Goal: Transaction & Acquisition: Purchase product/service

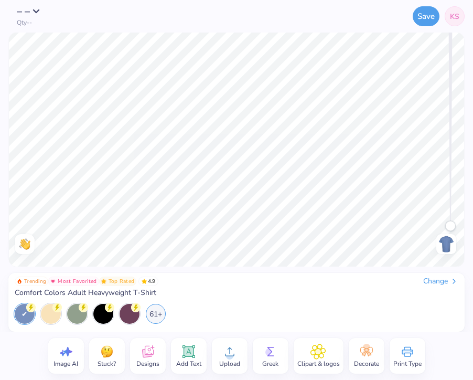
click at [446, 279] on div "Change" at bounding box center [441, 281] width 35 height 9
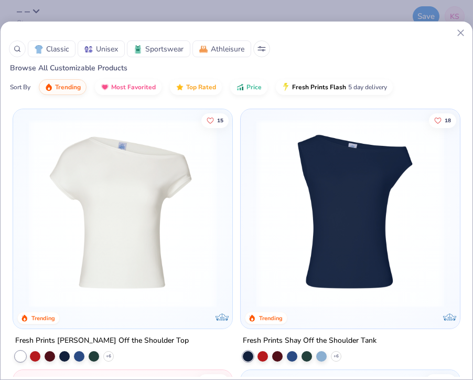
click at [17, 52] on icon at bounding box center [17, 48] width 7 height 7
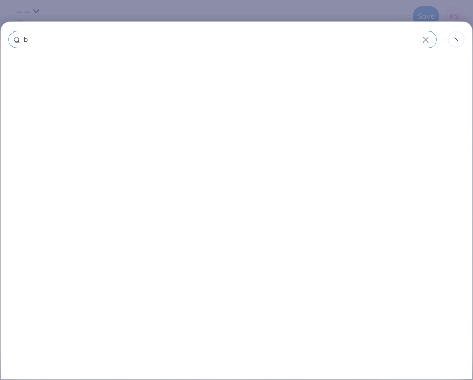
type input "ba"
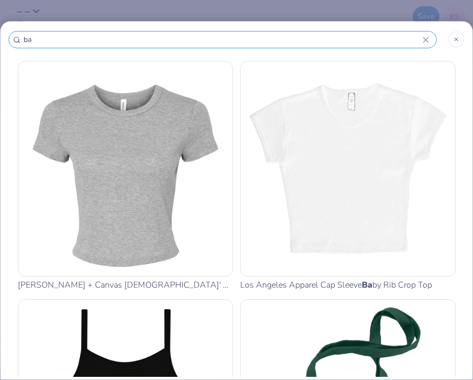
type input "bab"
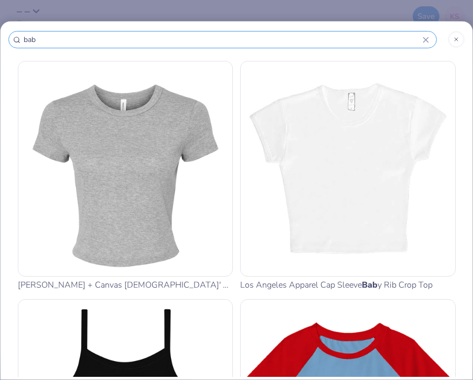
type input "baby"
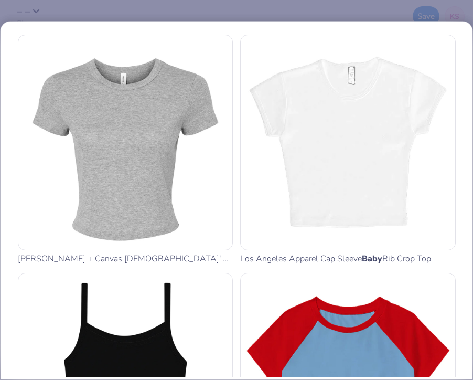
type input "baby"
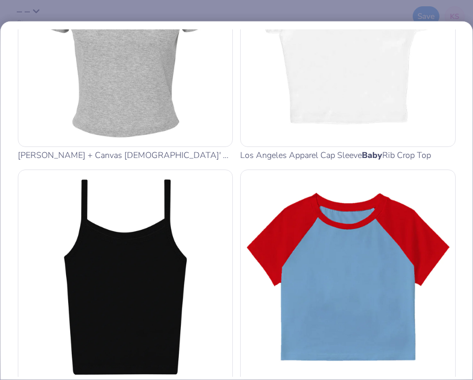
scroll to position [131, 0]
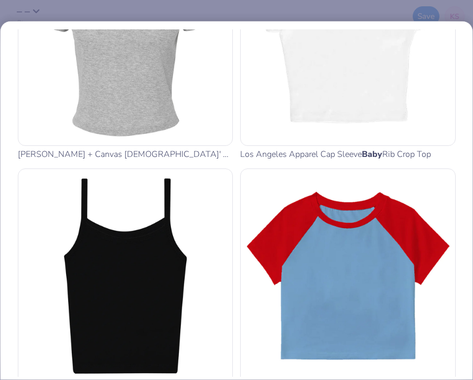
click at [113, 104] on img at bounding box center [126, 38] width 206 height 206
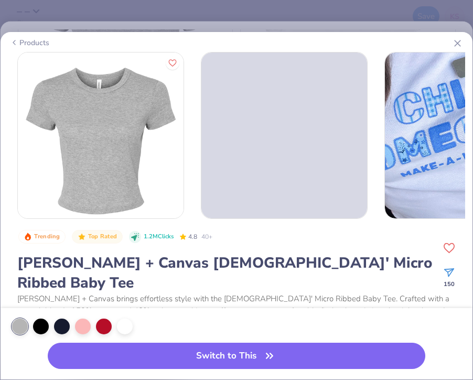
scroll to position [81, 0]
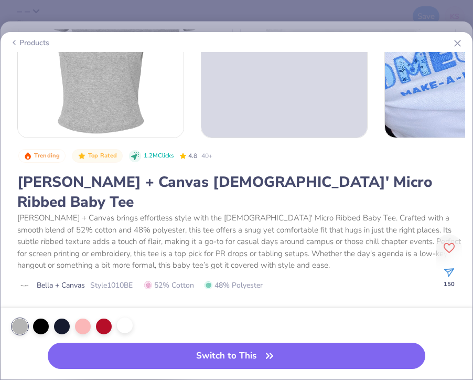
click at [122, 327] on div at bounding box center [125, 326] width 16 height 16
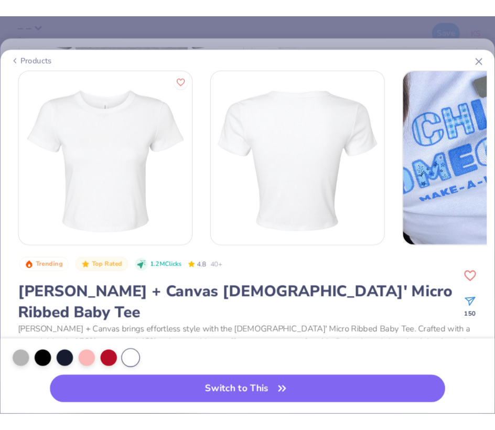
scroll to position [1, 0]
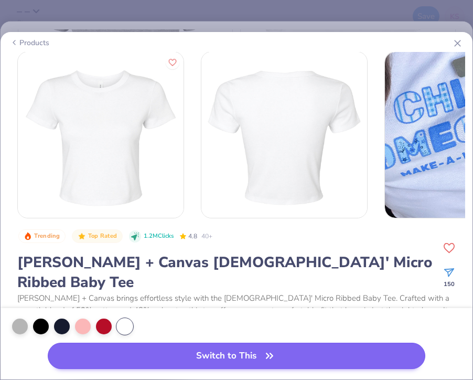
click at [272, 355] on icon "button" at bounding box center [270, 355] width 6 height 5
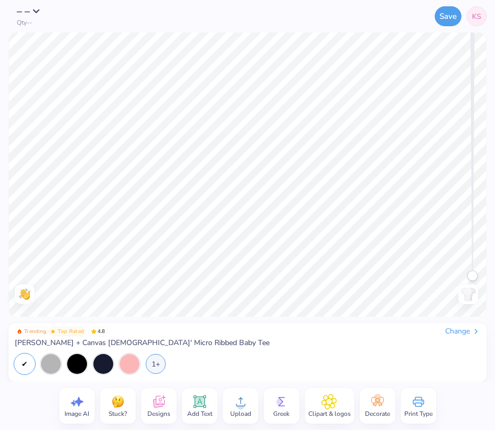
click at [200, 379] on icon at bounding box center [200, 402] width 16 height 16
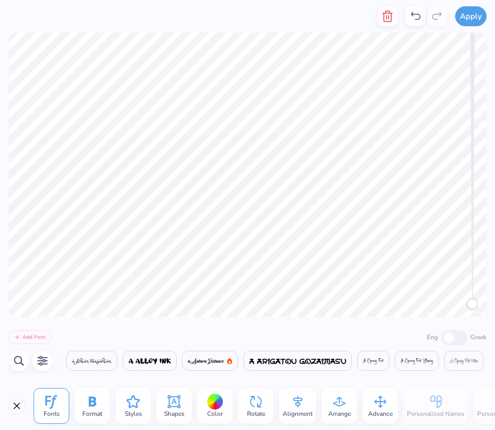
scroll to position [0, 9029]
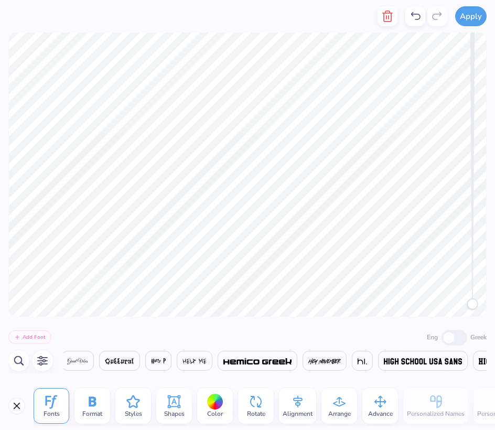
click at [224, 379] on div "Color" at bounding box center [215, 406] width 36 height 36
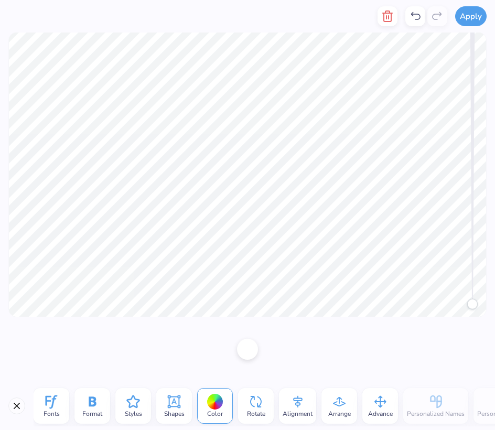
click at [218, 379] on div at bounding box center [215, 402] width 16 height 16
click at [253, 347] on div at bounding box center [247, 348] width 21 height 21
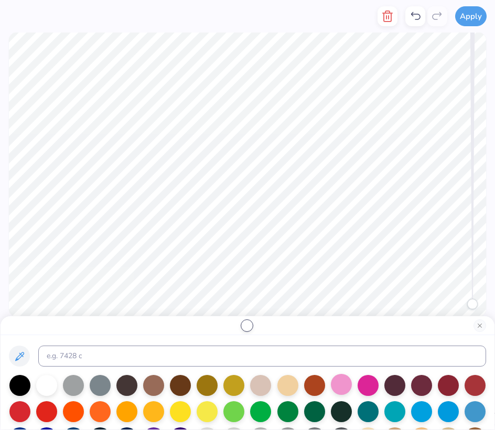
click at [339, 379] on div at bounding box center [341, 384] width 21 height 21
click at [363, 379] on div at bounding box center [368, 384] width 21 height 21
click at [344, 379] on div at bounding box center [341, 384] width 21 height 21
click at [368, 379] on div at bounding box center [368, 384] width 21 height 21
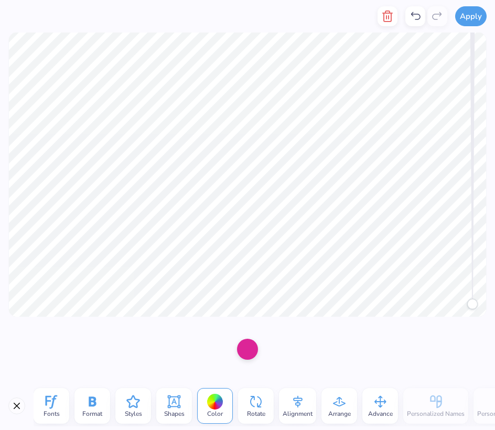
type textarea "TRI SIGMA"
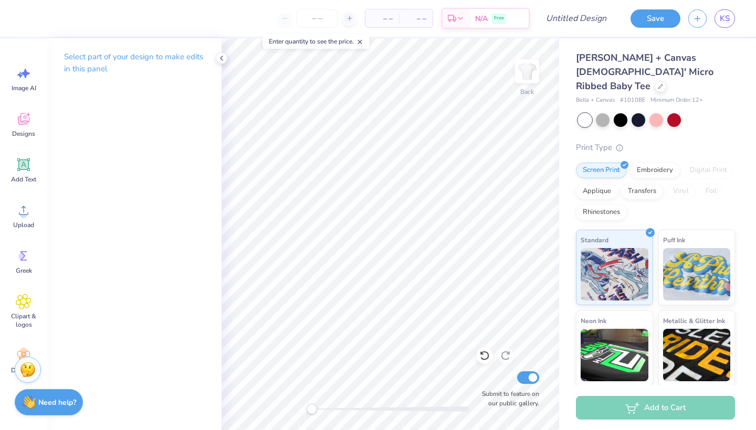
scroll to position [0, 2]
click at [223, 61] on icon at bounding box center [221, 58] width 8 height 8
click at [31, 161] on icon at bounding box center [24, 165] width 16 height 16
type textarea "T"
type textarea "TRI SIGMA"
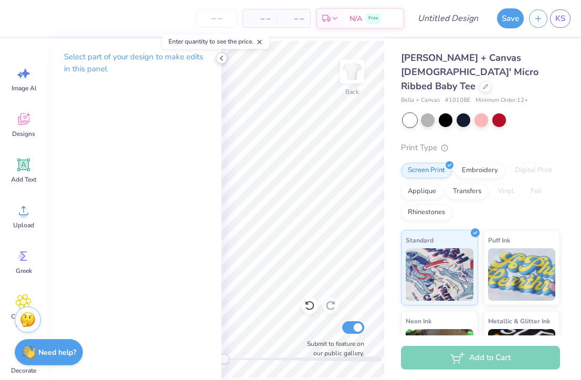
click at [219, 61] on icon at bounding box center [221, 58] width 8 height 8
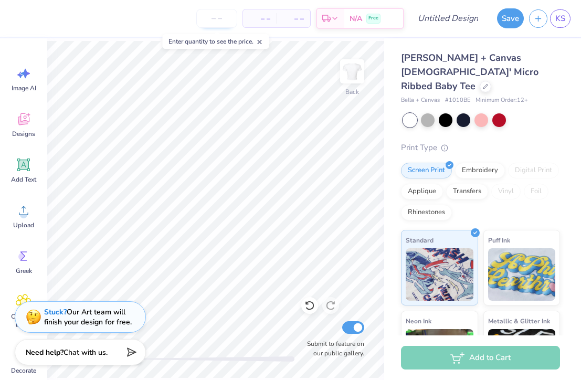
click at [222, 21] on input "number" at bounding box center [216, 18] width 41 height 19
type input "2"
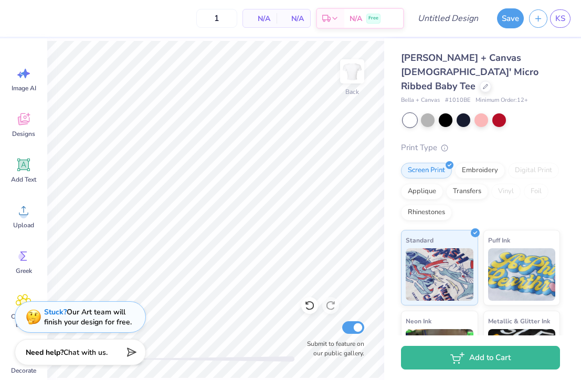
type input "12"
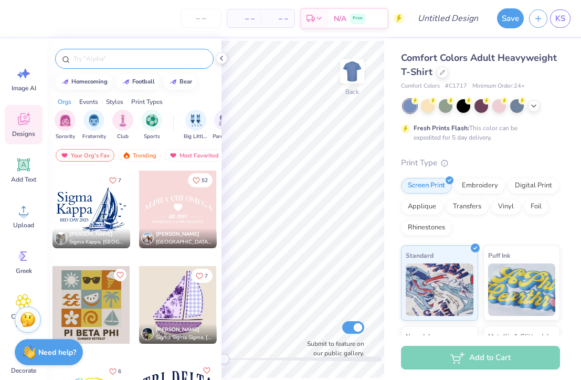
click at [110, 65] on div at bounding box center [134, 59] width 158 height 20
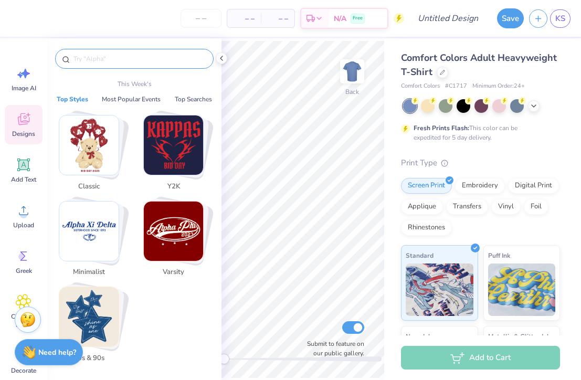
click at [101, 59] on input "text" at bounding box center [139, 59] width 134 height 10
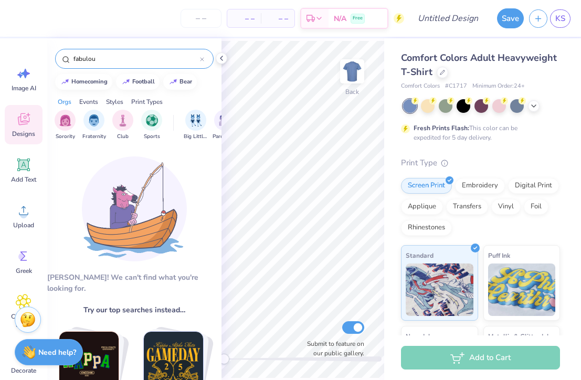
type input "fabulous"
click at [204, 59] on icon at bounding box center [202, 59] width 4 height 4
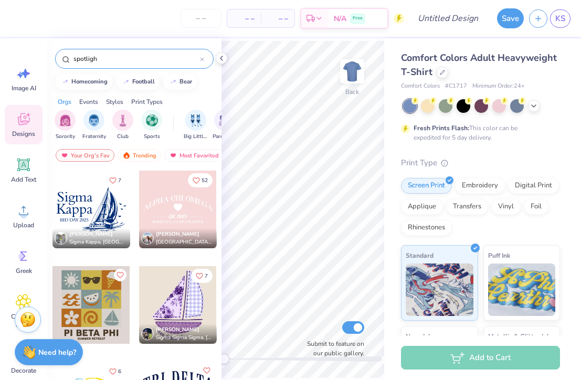
type input "spotlight"
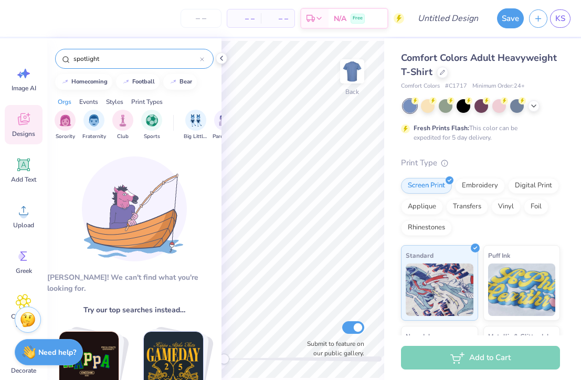
click at [202, 61] on icon at bounding box center [202, 59] width 4 height 4
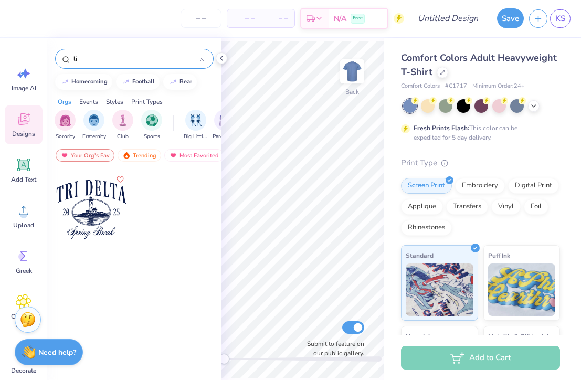
type input "l"
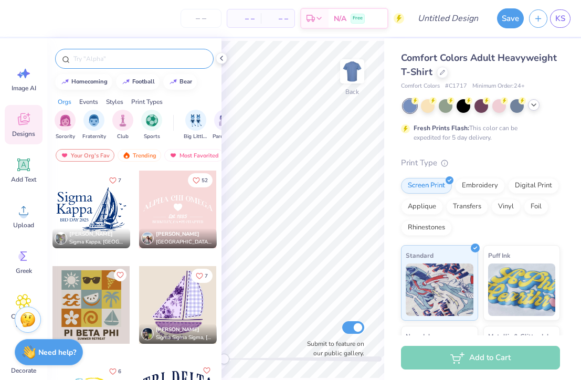
click at [538, 105] on div at bounding box center [534, 105] width 12 height 12
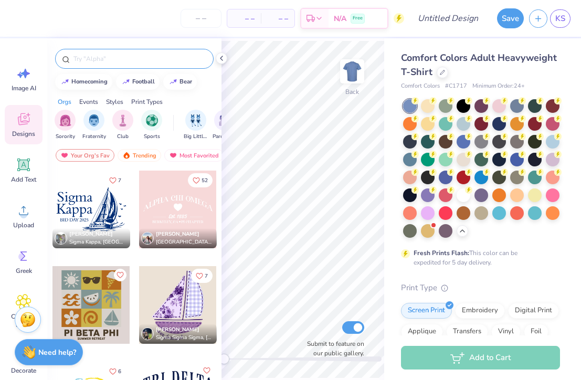
click at [502, 71] on div "Comfort Colors Adult Heavyweight T-Shirt" at bounding box center [480, 65] width 159 height 28
click at [442, 71] on icon at bounding box center [442, 71] width 5 height 5
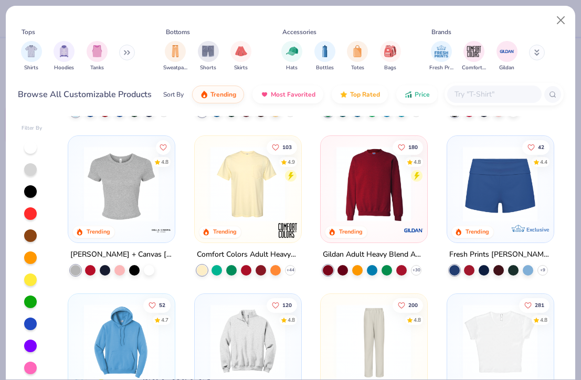
scroll to position [549, 0]
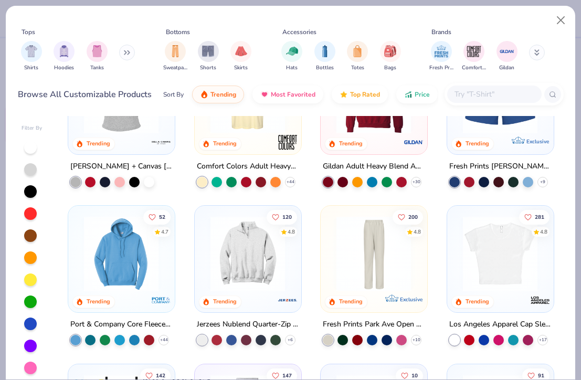
click at [501, 251] on img at bounding box center [500, 253] width 85 height 75
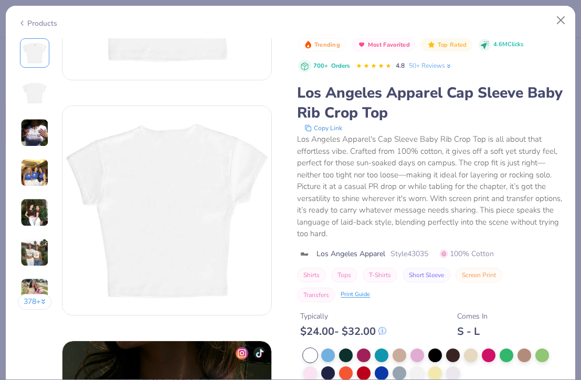
click at [510, 268] on div "Shirts Tops T-Shirts Short Sleeve Screen Print Transfers Print Guide" at bounding box center [430, 285] width 266 height 35
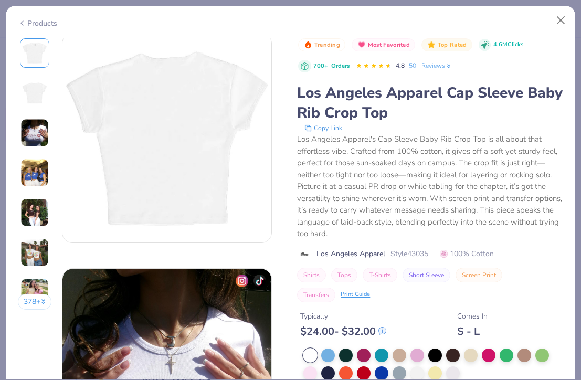
click at [516, 213] on div "Los Angeles Apparel's Cap Sleeve Baby Rib Crop Top is all about that effortless…" at bounding box center [430, 186] width 266 height 107
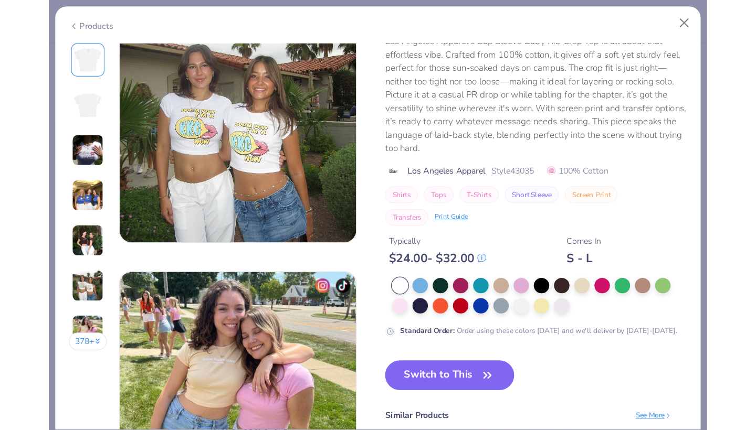
scroll to position [1231, 0]
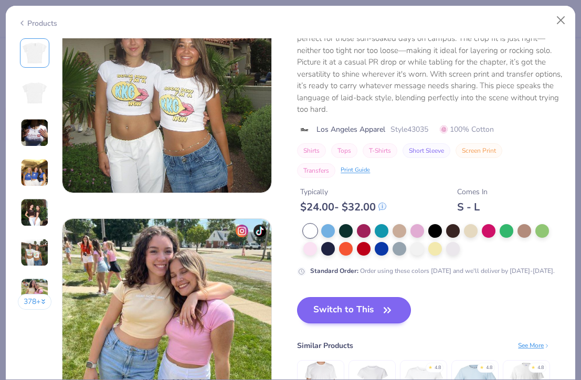
click at [363, 315] on button "Switch to This" at bounding box center [354, 310] width 114 height 26
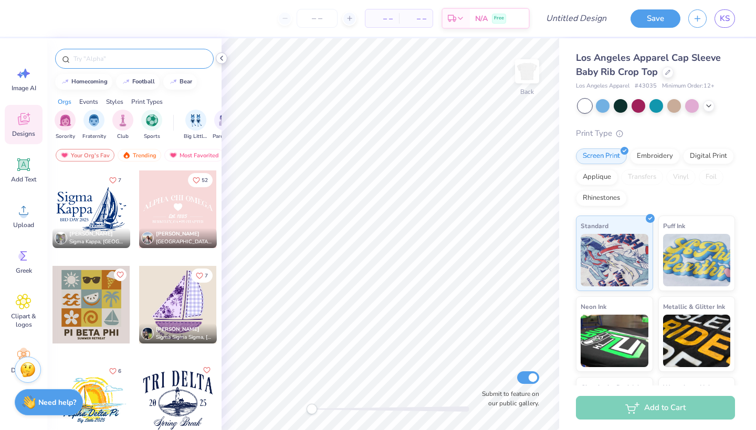
click at [222, 59] on icon at bounding box center [221, 58] width 8 height 8
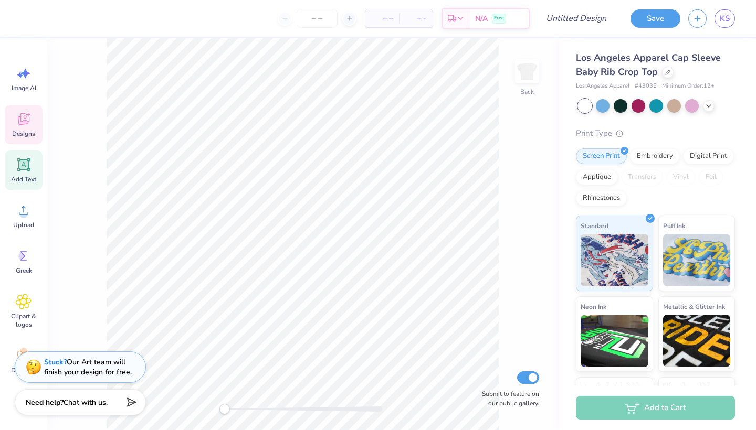
click at [24, 169] on icon at bounding box center [24, 165] width 10 height 10
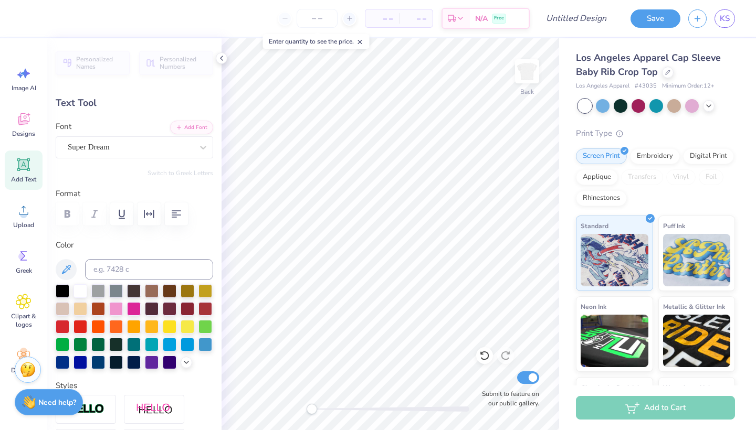
scroll to position [0, 2]
type textarea "TRI SIGMA"
click at [186, 153] on div at bounding box center [130, 147] width 125 height 14
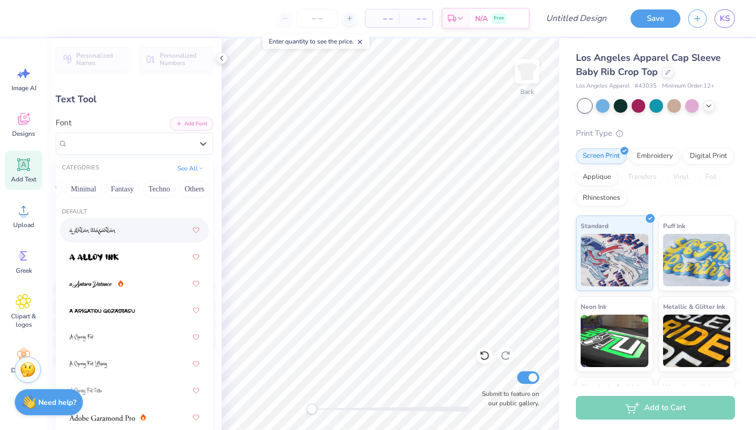
scroll to position [0, 292]
click at [195, 185] on button "Others" at bounding box center [194, 189] width 31 height 17
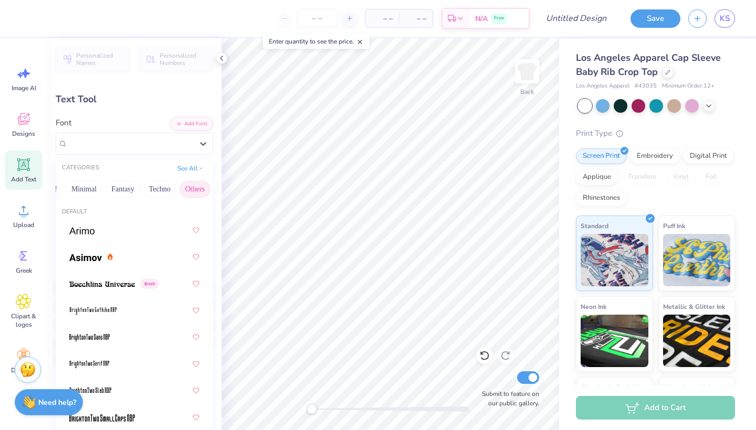
click at [196, 185] on button "Others" at bounding box center [194, 189] width 31 height 17
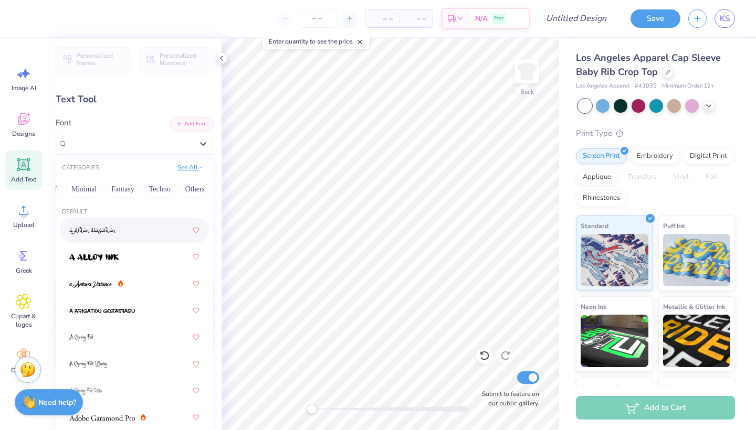
click at [191, 170] on button "See All" at bounding box center [190, 167] width 33 height 10
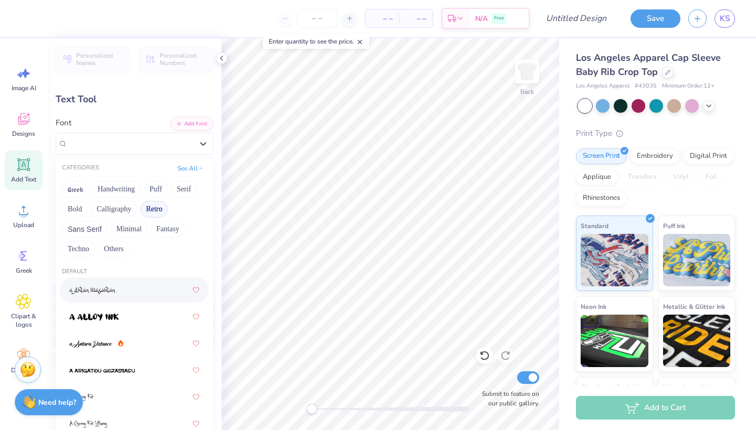
click at [161, 208] on button "Retro" at bounding box center [154, 209] width 28 height 17
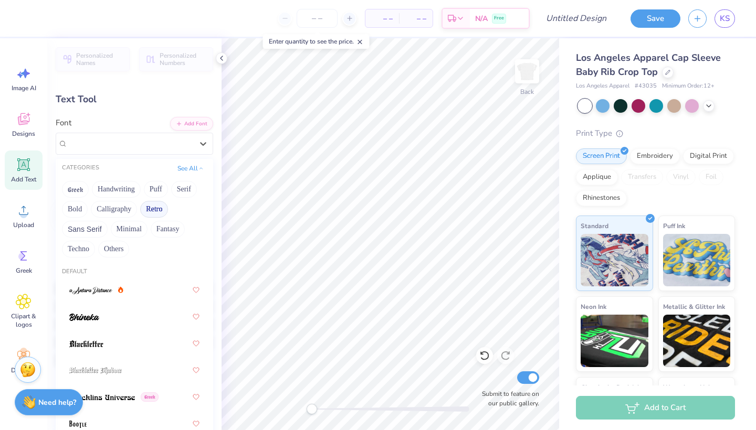
click at [151, 211] on button "Retro" at bounding box center [154, 209] width 28 height 17
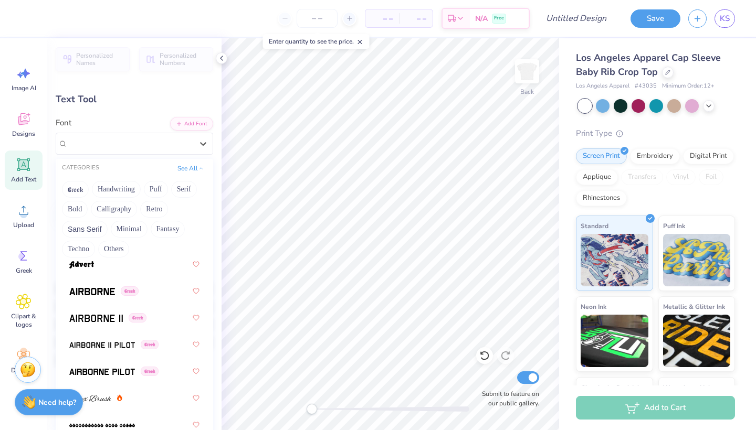
scroll to position [239, 0]
click at [105, 298] on span at bounding box center [92, 292] width 46 height 11
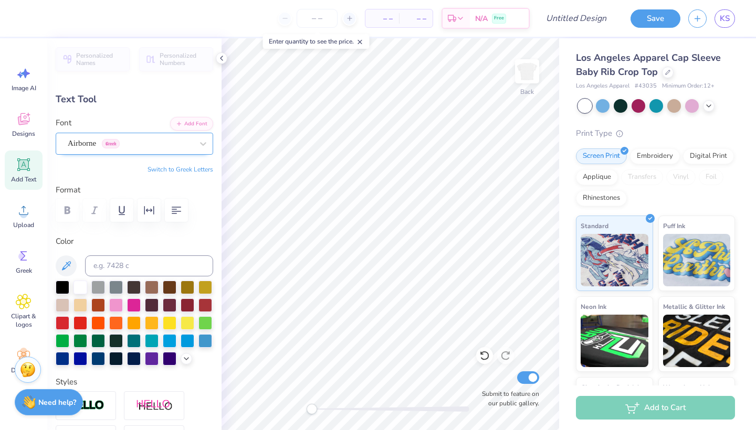
click at [142, 147] on div "Airborne Greek" at bounding box center [130, 143] width 127 height 16
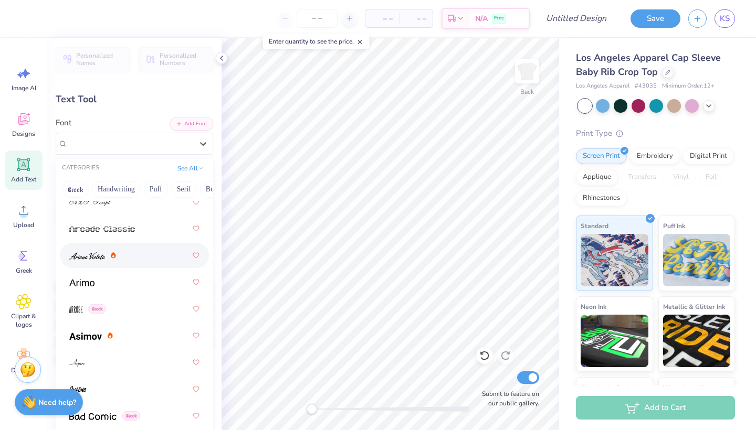
scroll to position [443, 0]
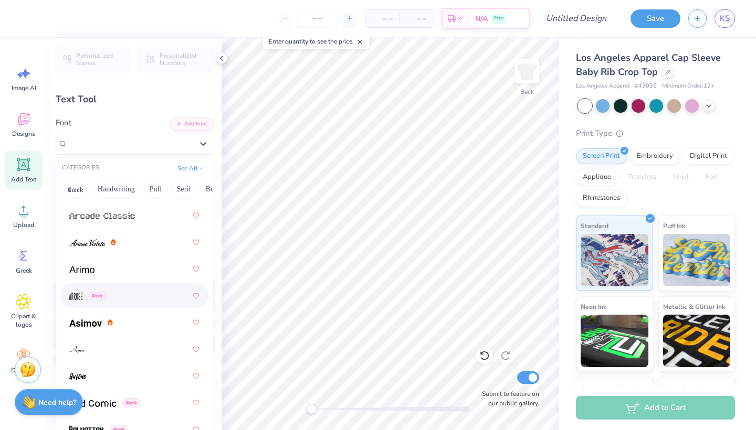
click at [135, 295] on div "Greek" at bounding box center [134, 296] width 130 height 19
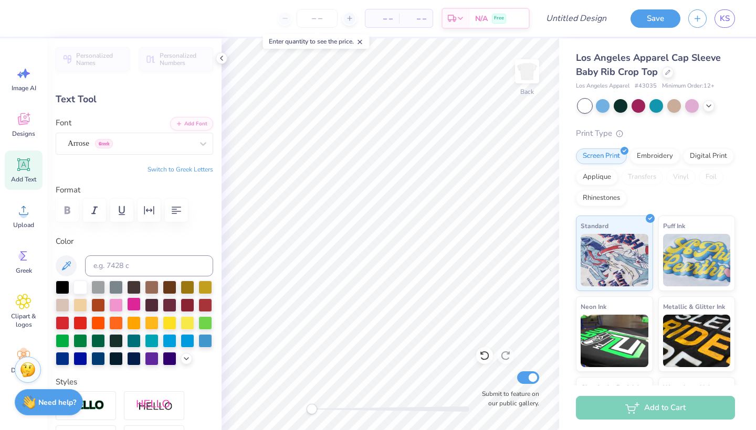
click at [131, 301] on div at bounding box center [134, 305] width 14 height 14
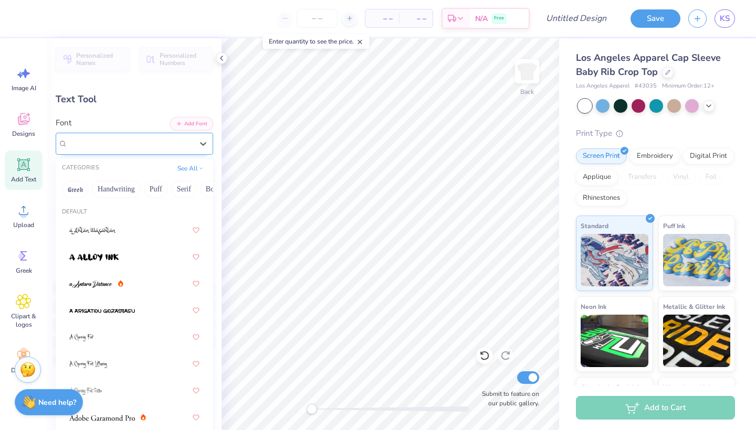
click at [151, 143] on div "Arrose Greek" at bounding box center [130, 143] width 127 height 16
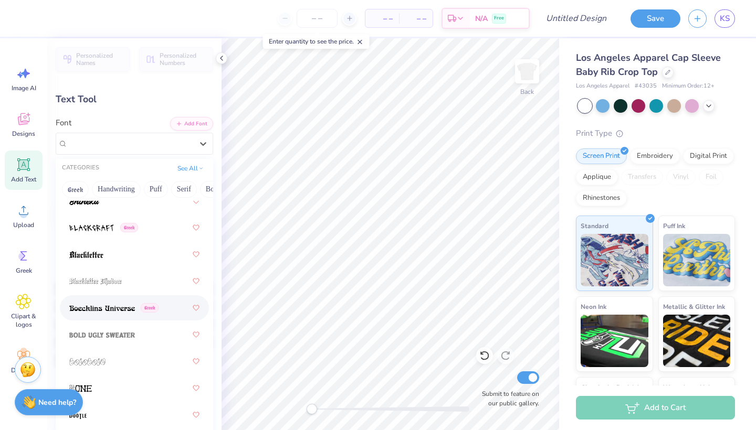
scroll to position [787, 0]
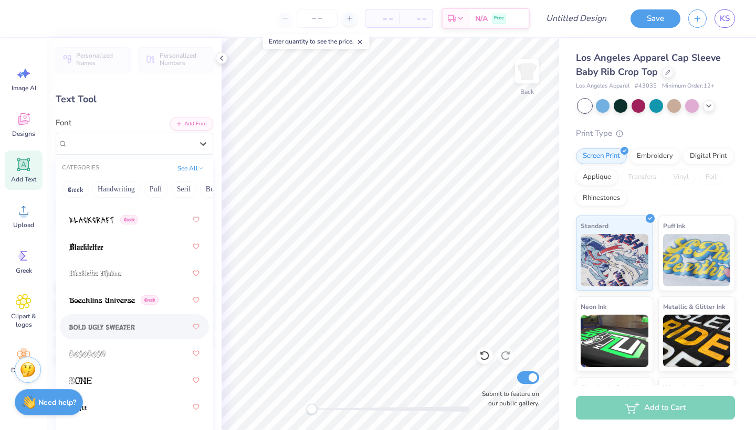
click at [126, 331] on img at bounding box center [102, 327] width 66 height 7
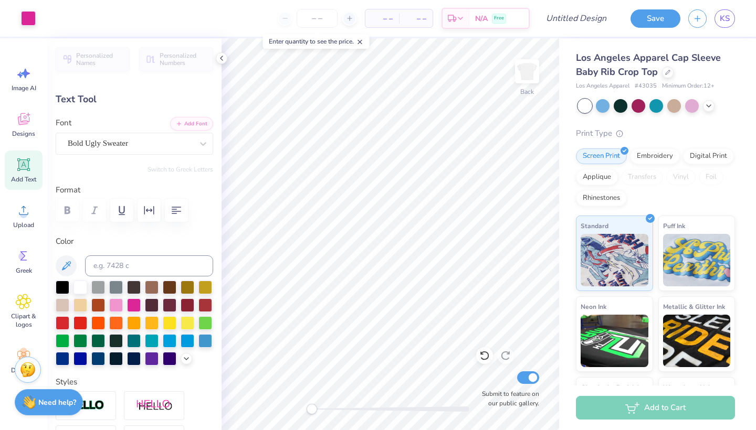
type input "6.97"
type input "1.10"
click at [165, 133] on div "Bold Ugly Sweater" at bounding box center [134, 144] width 157 height 22
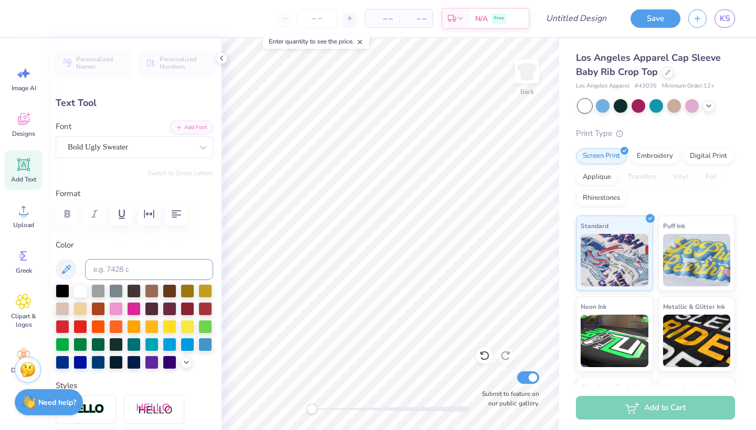
scroll to position [0, 0]
click at [580, 71] on icon at bounding box center [667, 71] width 5 height 5
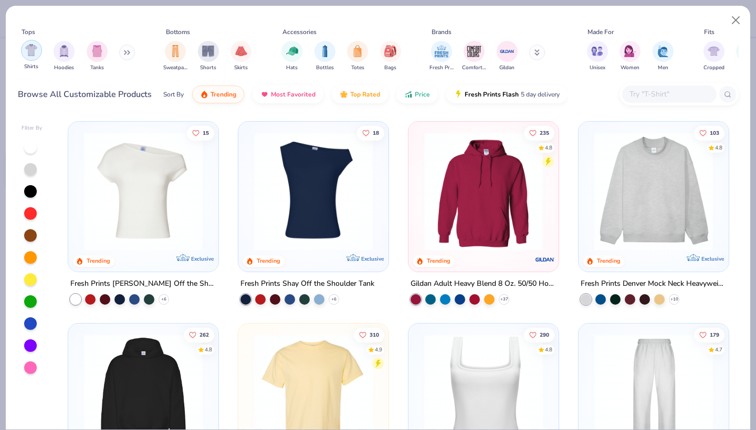
click at [31, 56] on img "filter for Shirts" at bounding box center [31, 50] width 12 height 12
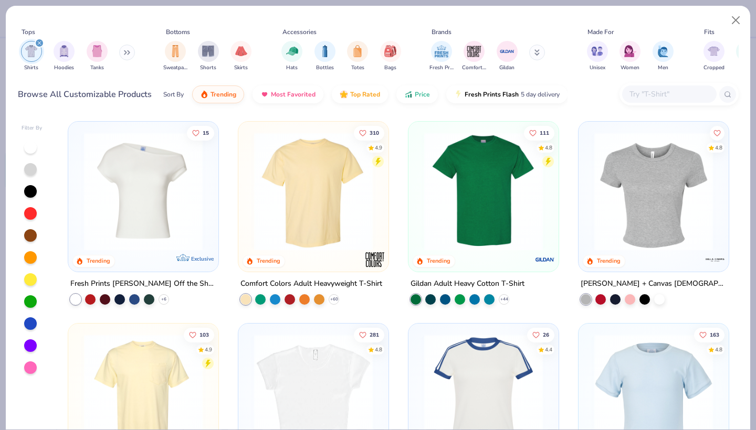
click at [580, 189] on img at bounding box center [653, 191] width 129 height 119
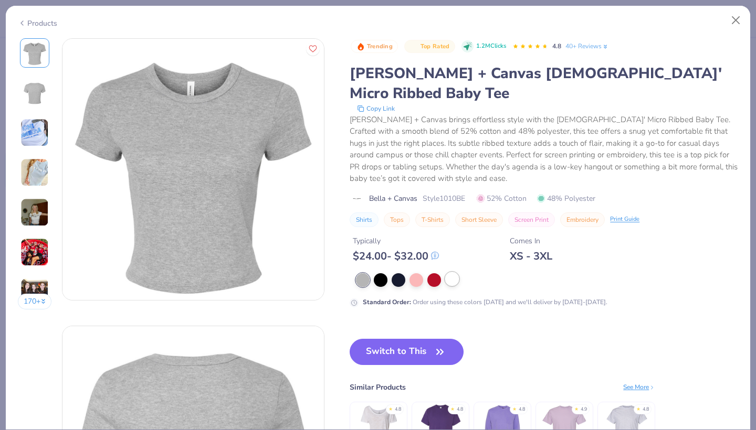
click at [454, 272] on div at bounding box center [452, 279] width 14 height 14
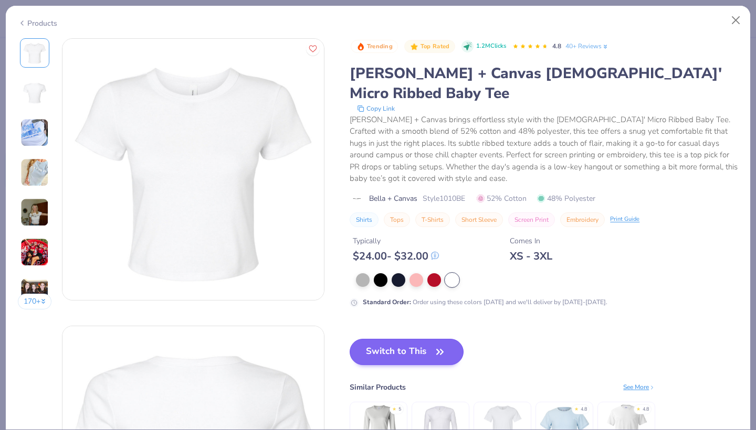
click at [424, 339] on button "Switch to This" at bounding box center [407, 352] width 114 height 26
click at [407, 340] on button "Switch to This" at bounding box center [407, 352] width 114 height 26
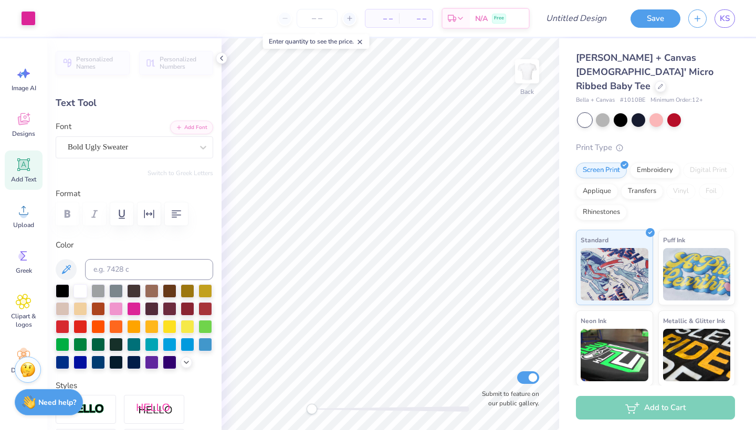
type input "4.04"
type input "8.65"
type input "1.37"
type input "3.77"
type input "10.65"
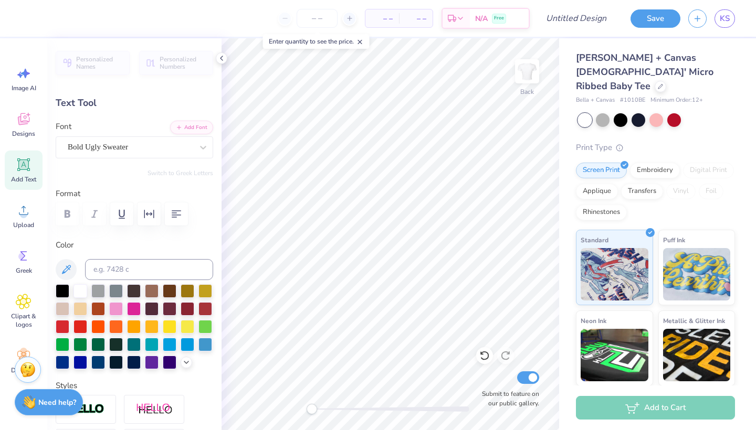
type input "1.68"
type input "3.45"
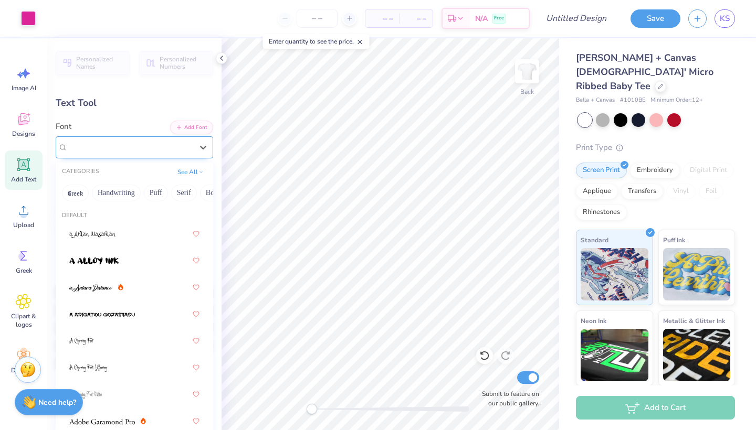
click at [181, 148] on div "Bold Ugly Sweater" at bounding box center [130, 147] width 127 height 16
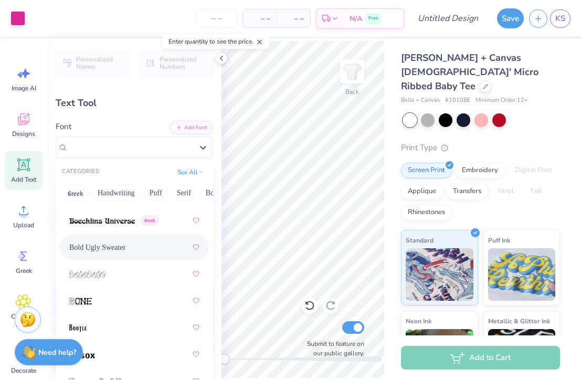
scroll to position [925, 0]
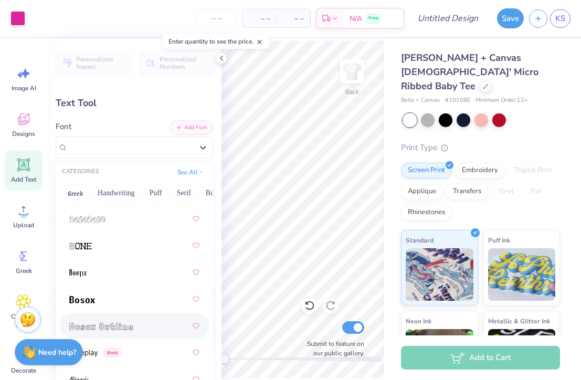
click at [143, 325] on div at bounding box center [134, 325] width 130 height 19
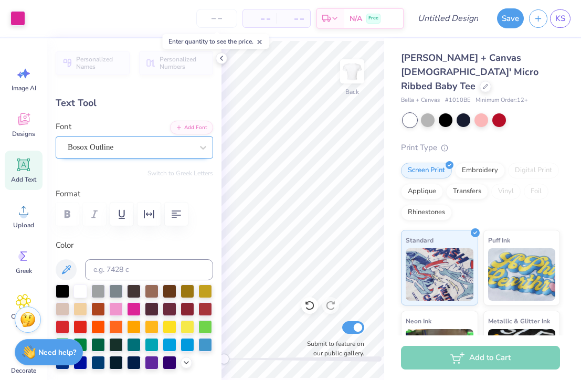
click at [120, 155] on div "Bosox Outline" at bounding box center [134, 147] width 157 height 22
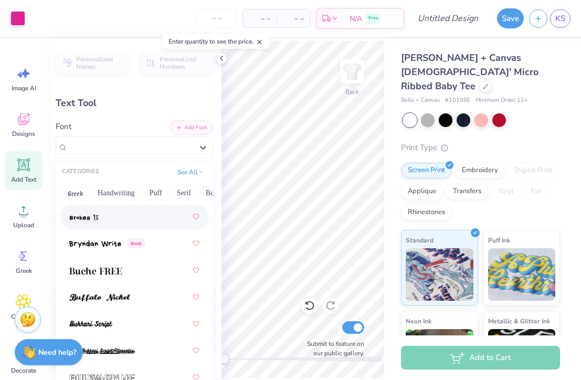
scroll to position [1315, 0]
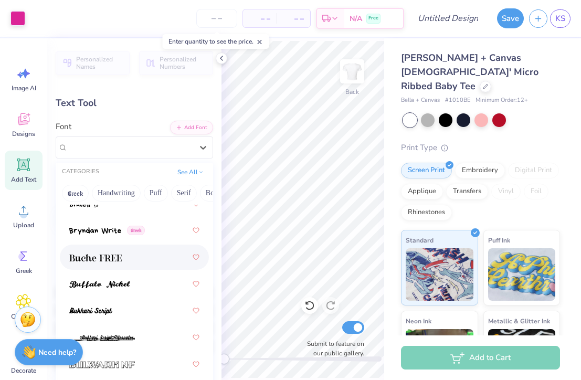
click at [142, 252] on div at bounding box center [134, 257] width 130 height 19
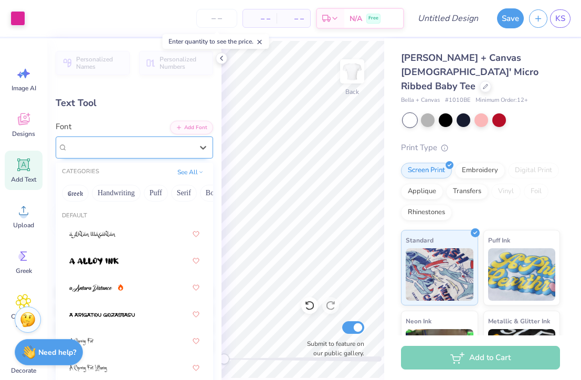
click at [132, 155] on div "Buche FREE" at bounding box center [134, 147] width 157 height 22
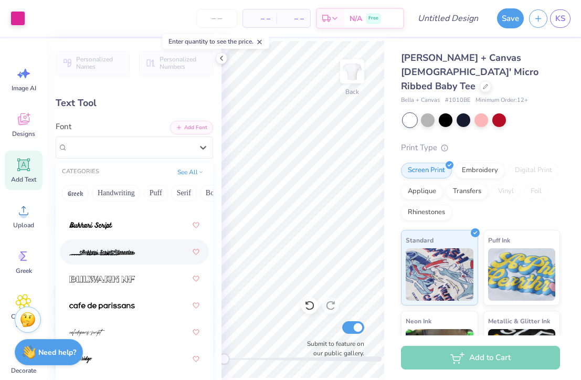
scroll to position [1402, 0]
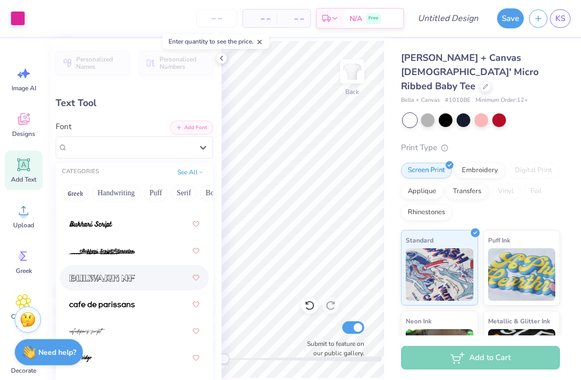
click at [152, 283] on div at bounding box center [134, 277] width 130 height 19
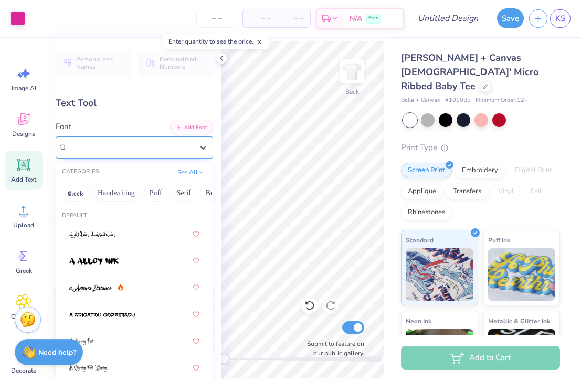
click at [114, 155] on div "Bulwark NF" at bounding box center [134, 147] width 157 height 22
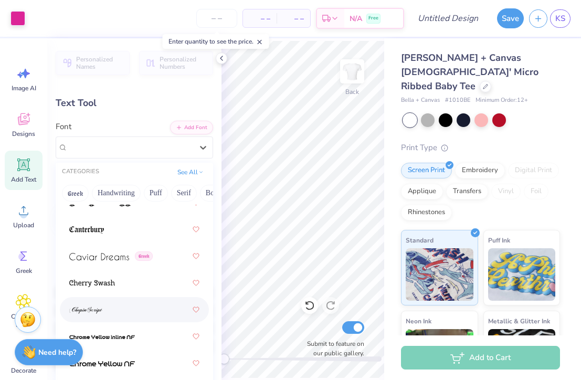
scroll to position [1597, 0]
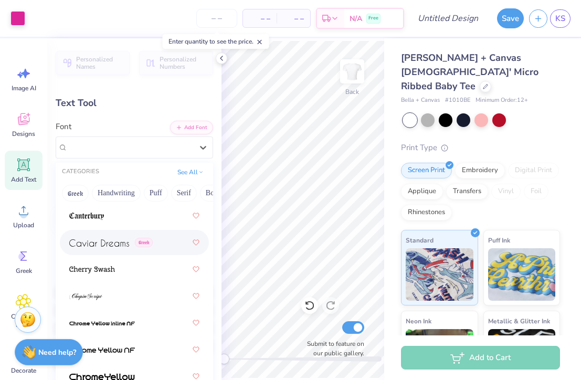
click at [125, 251] on div "Greek" at bounding box center [134, 242] width 130 height 19
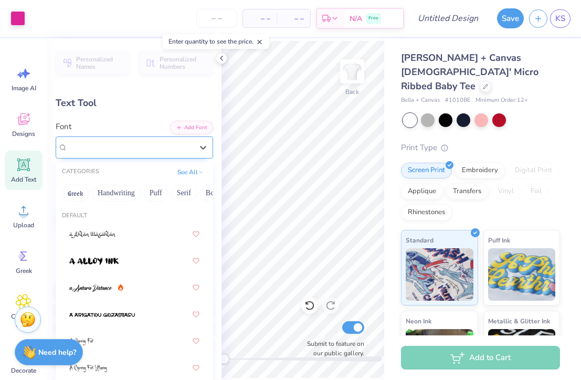
click at [108, 151] on span "Caviar Dreams" at bounding box center [91, 147] width 47 height 12
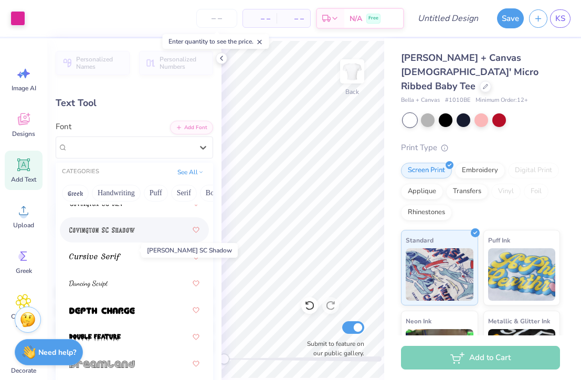
scroll to position [2469, 0]
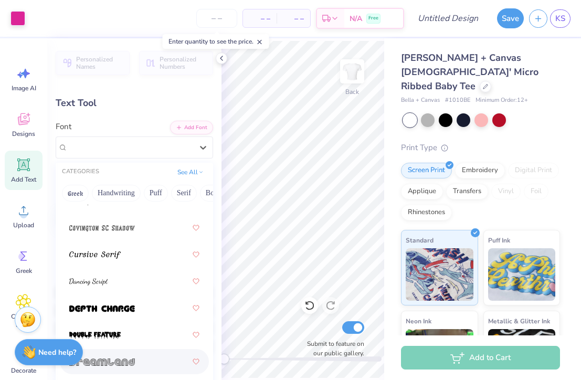
click at [138, 364] on div at bounding box center [134, 361] width 130 height 19
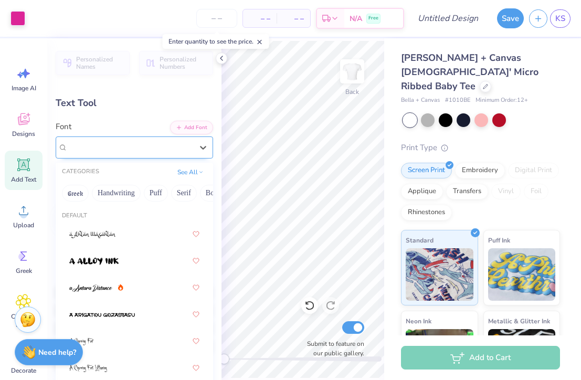
click at [103, 151] on span "Dreamland" at bounding box center [85, 147] width 35 height 12
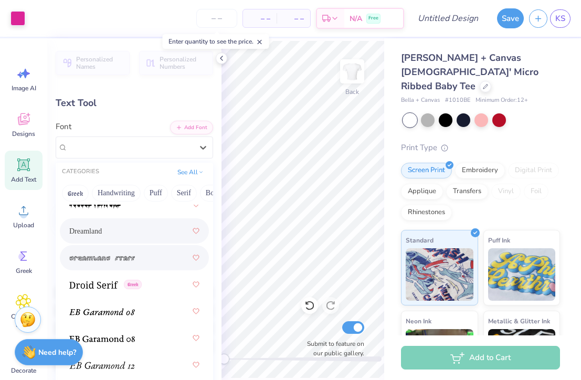
scroll to position [2607, 0]
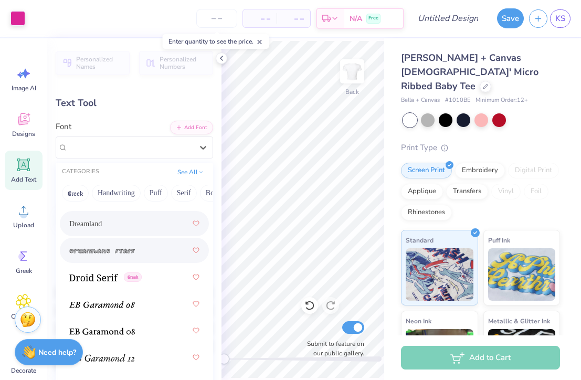
click at [146, 255] on div at bounding box center [134, 250] width 130 height 19
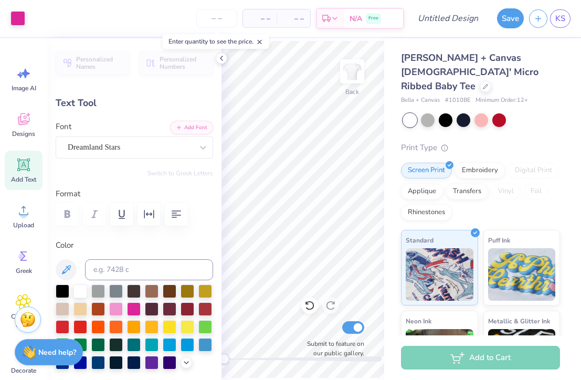
type input "9.59"
type input "1.20"
type input "3.70"
type textarea "Tri SIGMA"
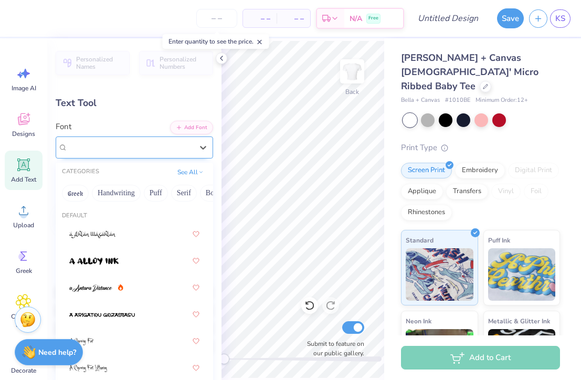
click at [169, 137] on div "Dreamland Stars" at bounding box center [134, 147] width 157 height 22
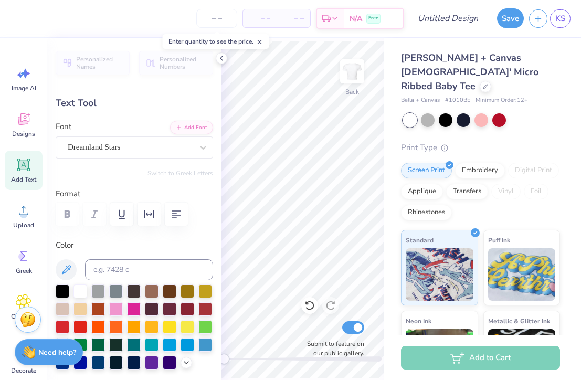
scroll to position [0, 1]
type textarea "Tri SIGMA"
click at [182, 210] on icon "button" at bounding box center [176, 214] width 13 height 13
type input "5.53"
type input "3.15"
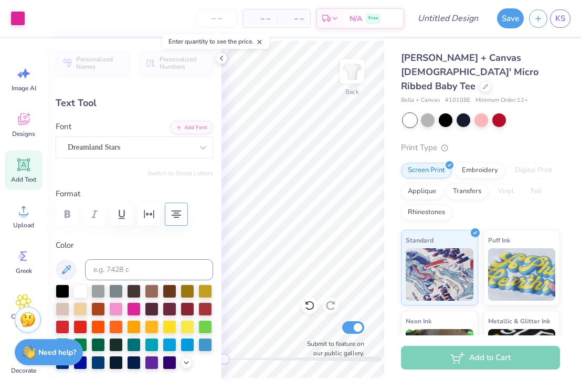
type input "2.72"
type textarea "Tri SIGMA"
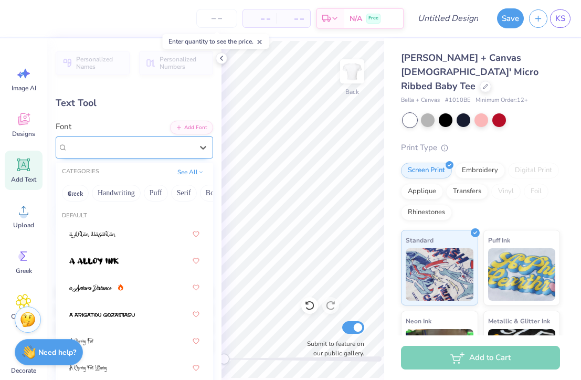
click at [120, 151] on span "Dreamland Stars" at bounding box center [94, 147] width 52 height 12
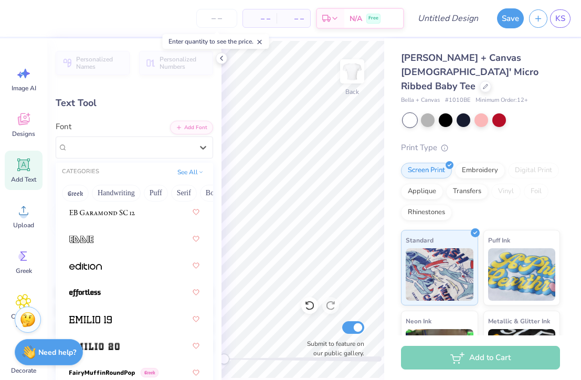
scroll to position [2903, 0]
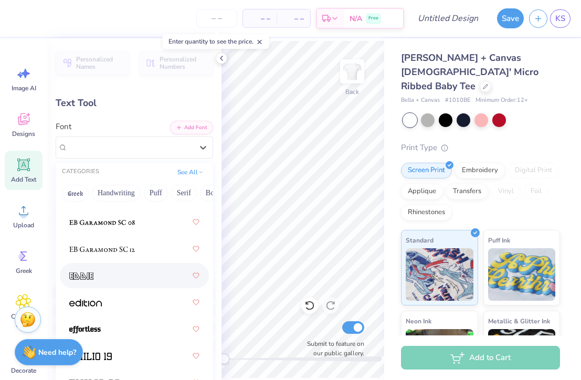
click at [121, 281] on div at bounding box center [134, 275] width 130 height 19
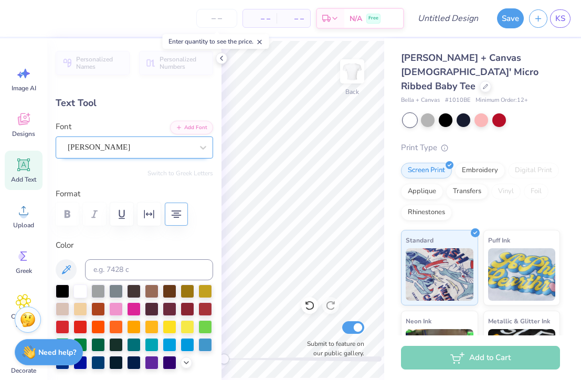
click at [123, 145] on div "[PERSON_NAME]" at bounding box center [130, 147] width 127 height 16
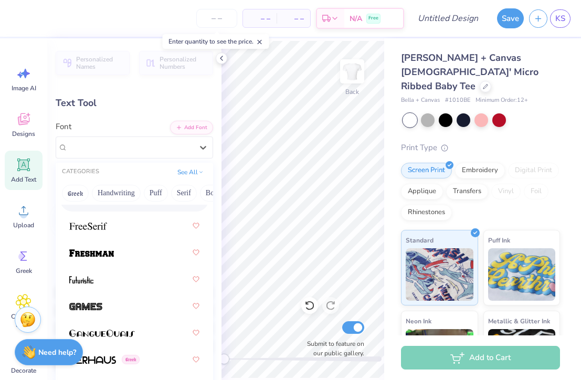
scroll to position [3301, 0]
click at [139, 306] on div at bounding box center [134, 305] width 130 height 19
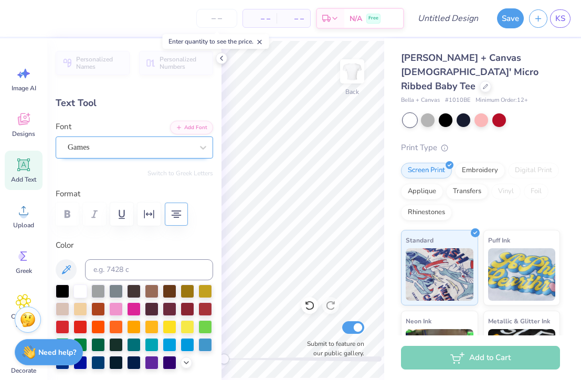
click at [134, 144] on div "Games" at bounding box center [130, 147] width 127 height 16
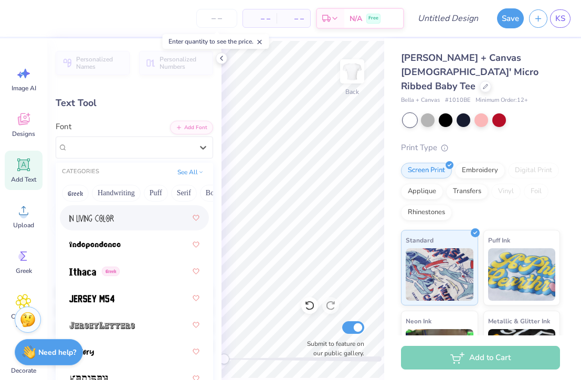
scroll to position [4007, 0]
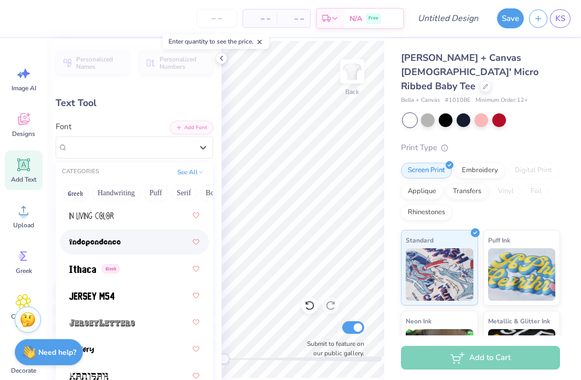
click at [139, 245] on div at bounding box center [134, 241] width 130 height 19
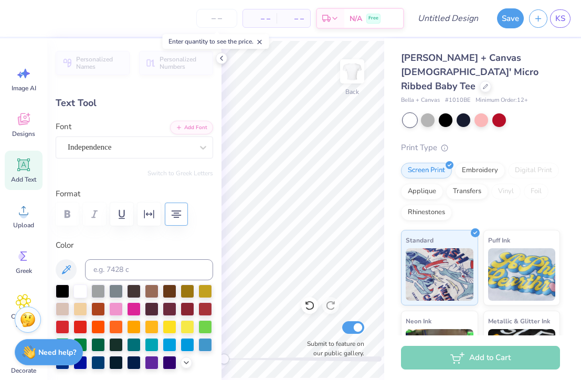
type input "7.04"
type input "1.43"
type input "3.58"
type textarea "TRI SIGMA"
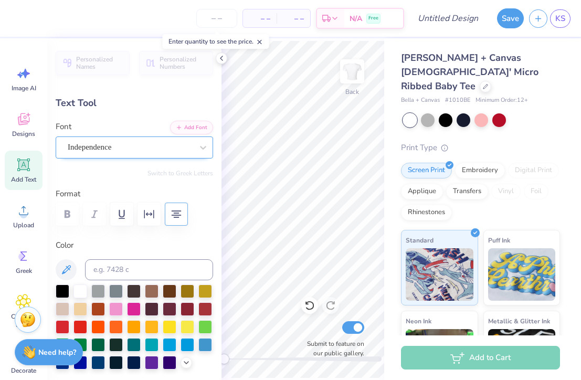
click at [128, 143] on div "Independence" at bounding box center [130, 147] width 127 height 16
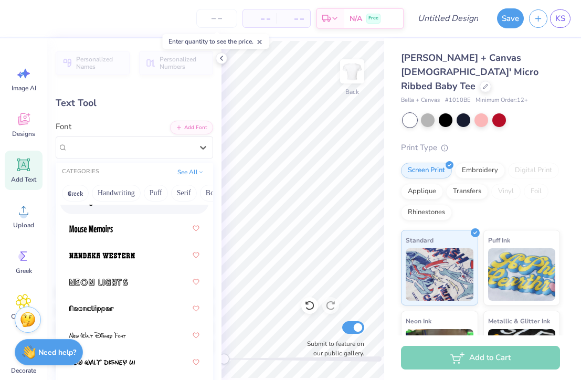
scroll to position [5573, 0]
click at [120, 280] on img at bounding box center [98, 281] width 59 height 7
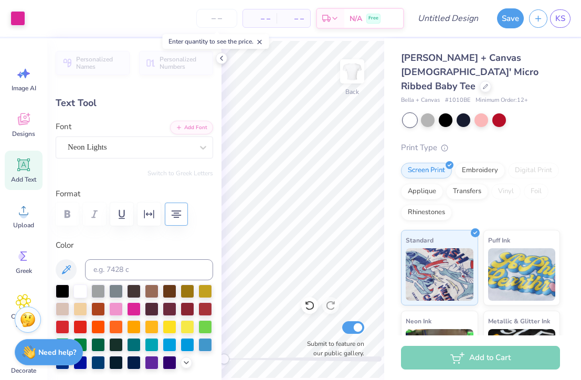
type input "7.71"
type input "1.15"
type input "3.72"
type textarea "TrI SIGMA"
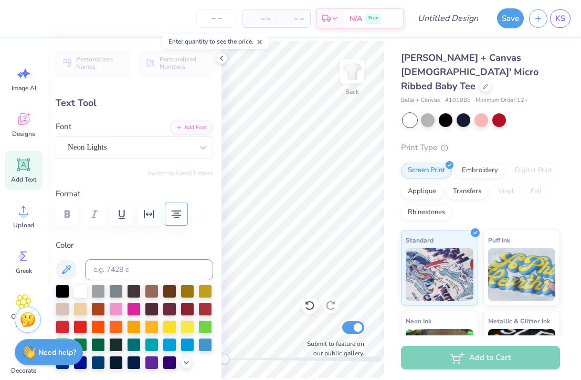
type input "9.18"
type input "1.37"
type input "3.50"
type input "10.72"
type input "1.60"
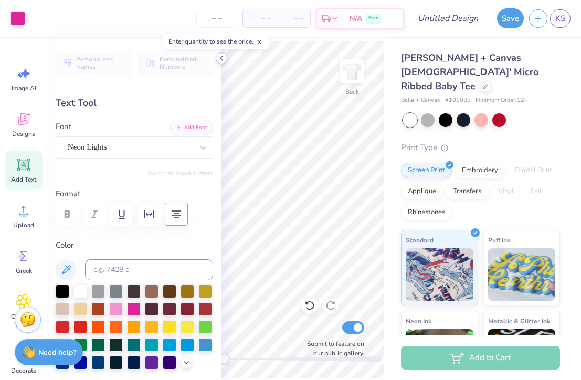
click at [220, 60] on icon at bounding box center [221, 58] width 8 height 8
click at [140, 158] on div "Personalized Names Personalized Numbers Text Tool Add Font Font Neon Lights Swi…" at bounding box center [134, 209] width 174 height 342
click at [132, 152] on div "Neon Lights" at bounding box center [130, 147] width 127 height 16
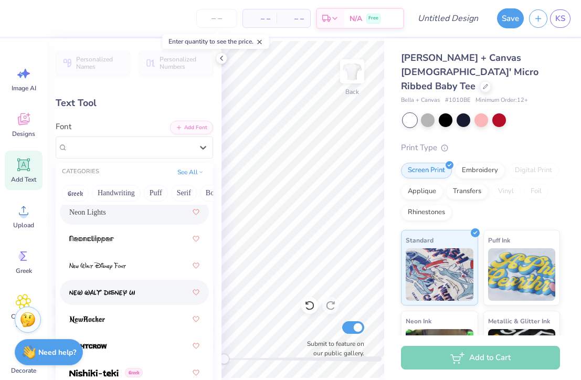
scroll to position [5648, 0]
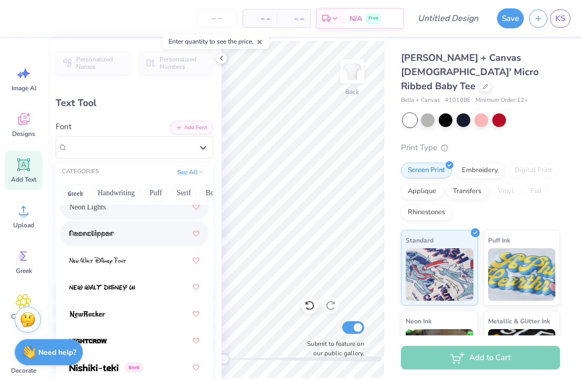
click at [131, 242] on div at bounding box center [134, 233] width 130 height 19
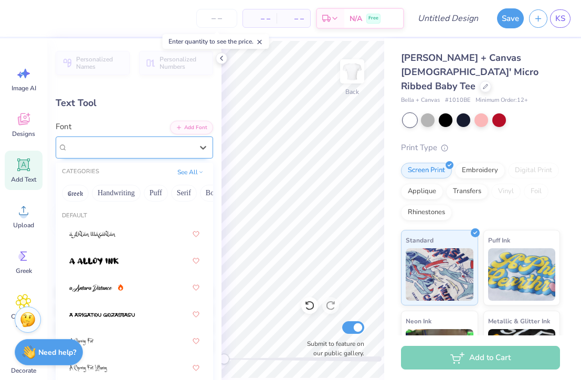
click at [132, 150] on div "Neonclipper" at bounding box center [130, 147] width 127 height 16
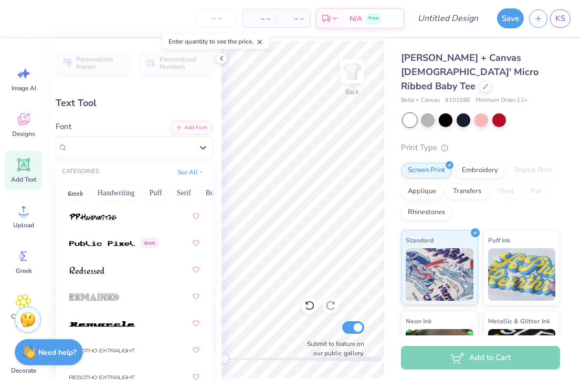
scroll to position [6501, 0]
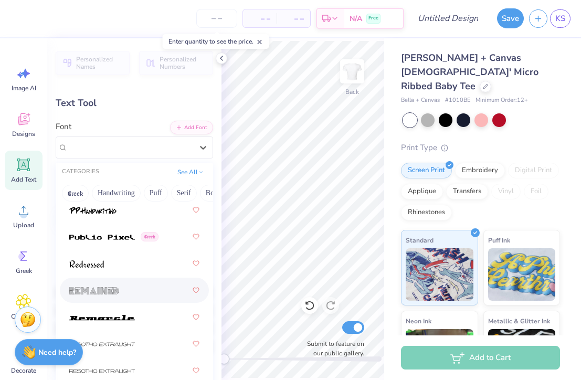
click at [123, 292] on div at bounding box center [134, 290] width 130 height 19
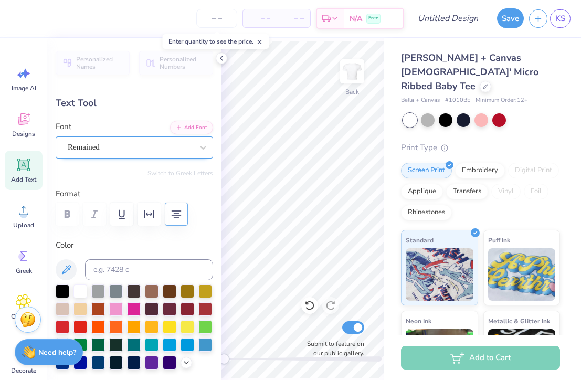
scroll to position [0, 0]
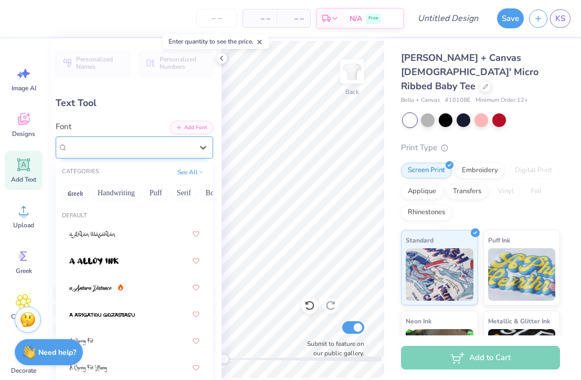
click at [124, 149] on div "Remained" at bounding box center [130, 147] width 127 height 16
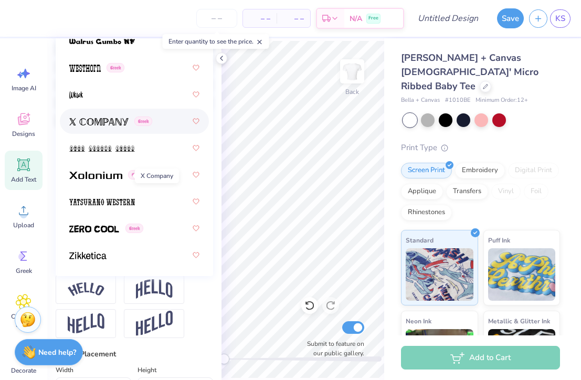
scroll to position [251, 0]
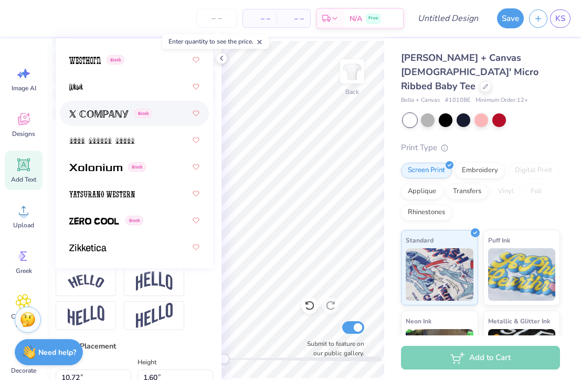
click at [99, 119] on span at bounding box center [98, 113] width 59 height 11
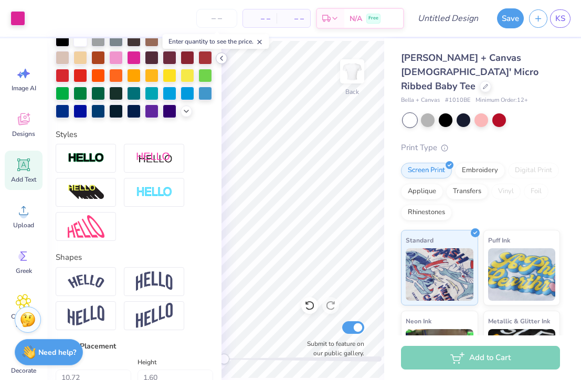
click at [225, 56] on icon at bounding box center [221, 58] width 8 height 8
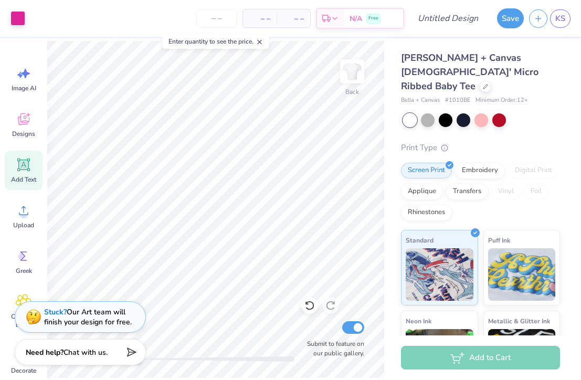
type input "10.94"
type input "1.49"
type input "3.56"
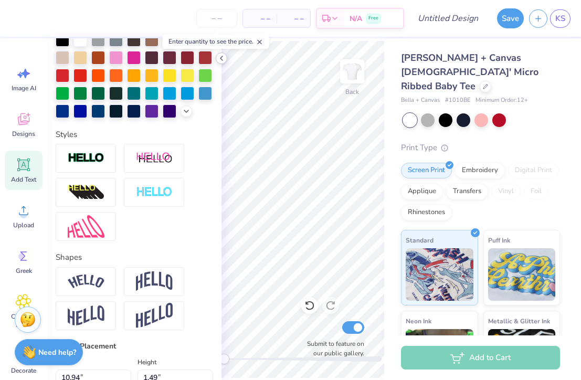
click at [196, 181] on div at bounding box center [134, 192] width 157 height 97
type textarea "TrI SIGMA"
click at [222, 58] on icon at bounding box center [221, 58] width 8 height 8
